Goal: Navigation & Orientation: Understand site structure

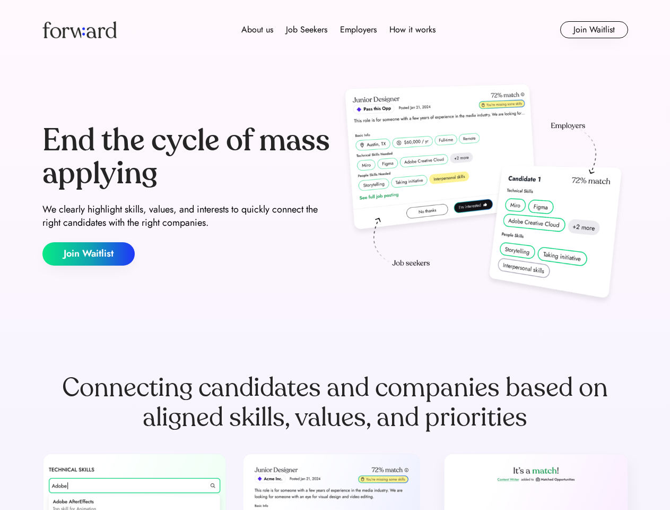
click at [335, 255] on div "End the cycle of mass applying We clearly highlight skills, values, and interes…" at bounding box center [335, 195] width 586 height 228
click at [335, 30] on div "About us Job Seekers Employers How it works" at bounding box center [339, 29] width 418 height 13
click at [80, 30] on img at bounding box center [79, 29] width 74 height 17
click at [339, 30] on div "About us Job Seekers Employers How it works" at bounding box center [339, 29] width 418 height 13
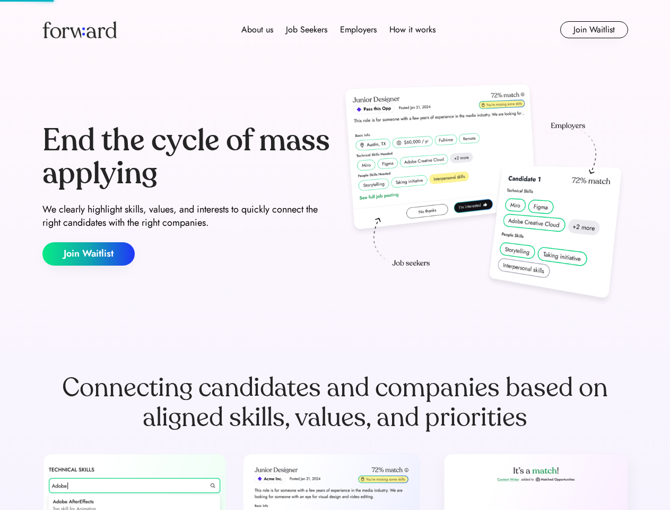
click at [257, 30] on div "About us" at bounding box center [258, 29] width 32 height 13
click at [307, 30] on div "Job Seekers" at bounding box center [306, 29] width 41 height 13
click at [358, 30] on div "Employers" at bounding box center [358, 29] width 37 height 13
click at [412, 30] on div "How it works" at bounding box center [413, 29] width 46 height 13
click at [594, 30] on button "Join Waitlist" at bounding box center [595, 29] width 68 height 17
